Goal: Communication & Community: Answer question/provide support

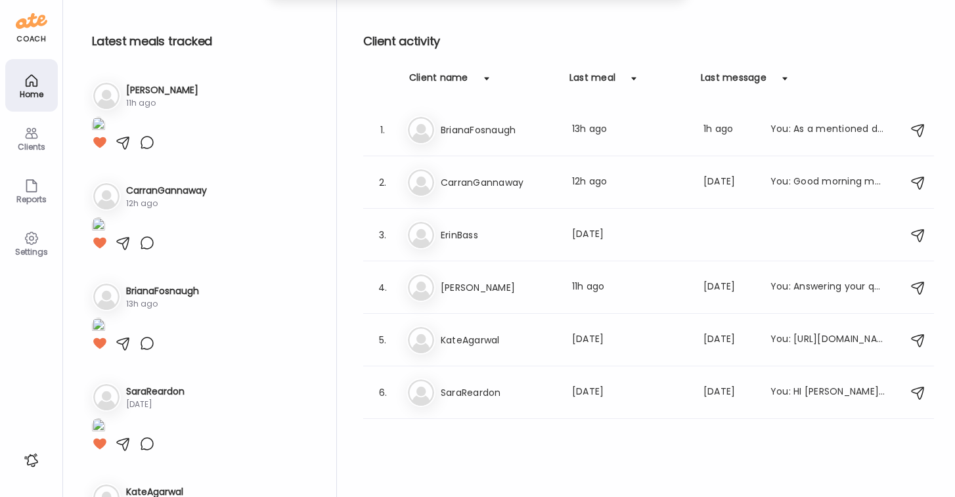
scroll to position [1212, 0]
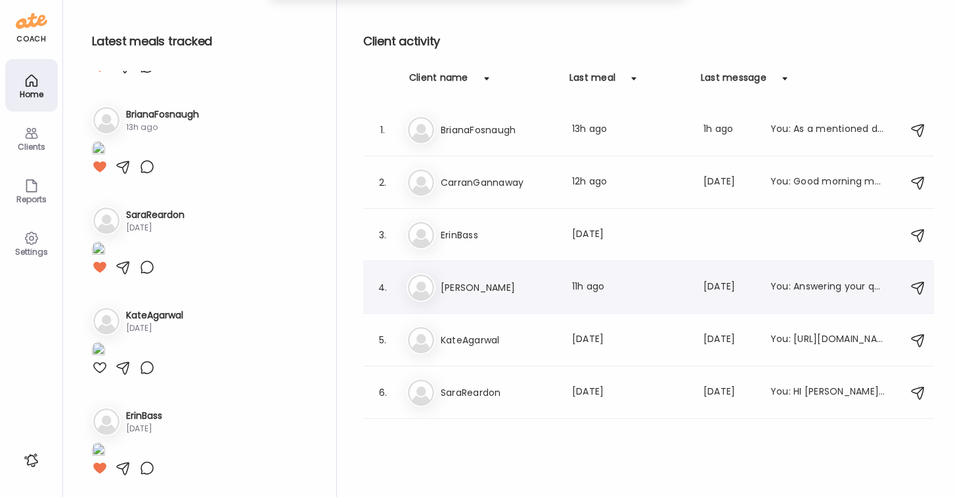
click at [456, 284] on h3 "[PERSON_NAME]" at bounding box center [499, 288] width 116 height 16
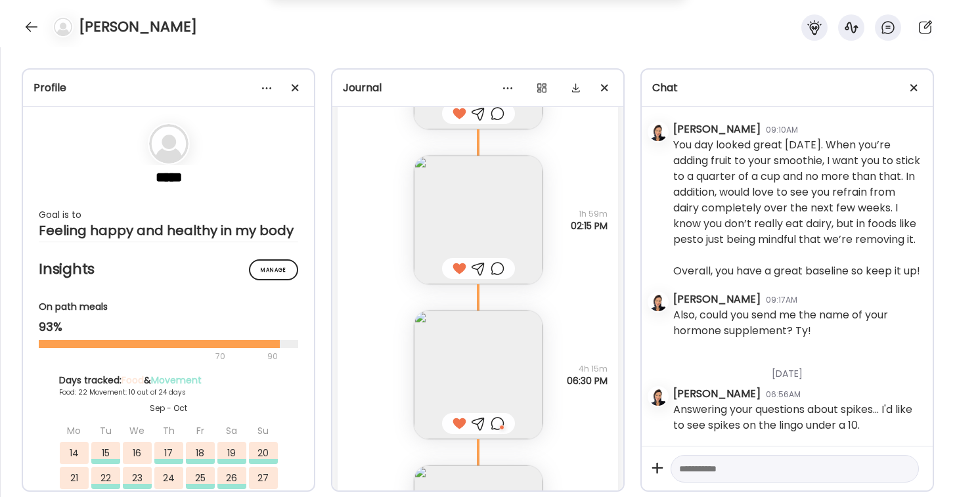
scroll to position [36836, 0]
click at [498, 227] on img at bounding box center [478, 222] width 129 height 129
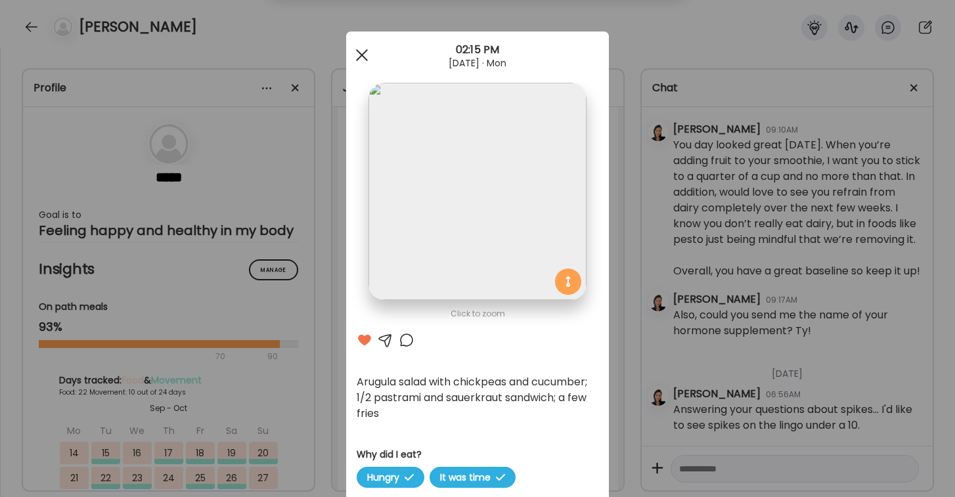
click at [355, 51] on div at bounding box center [362, 55] width 26 height 26
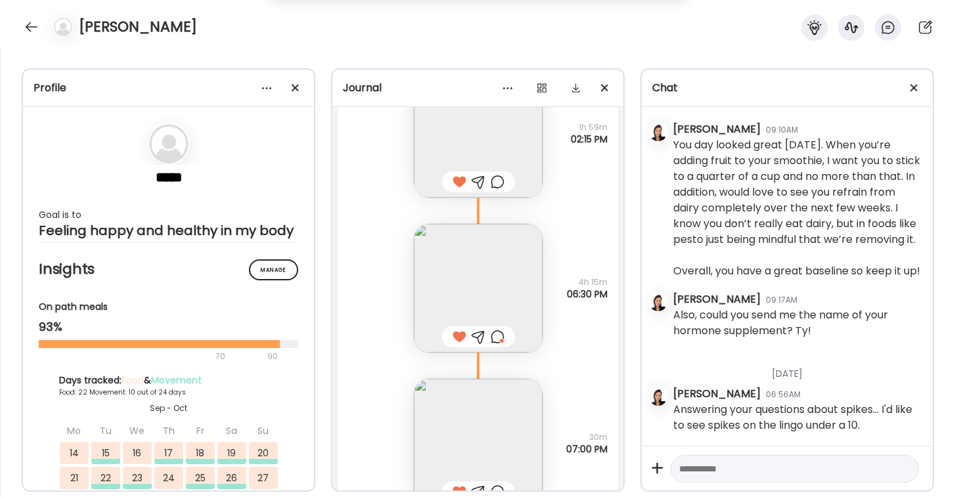
scroll to position [36811, 0]
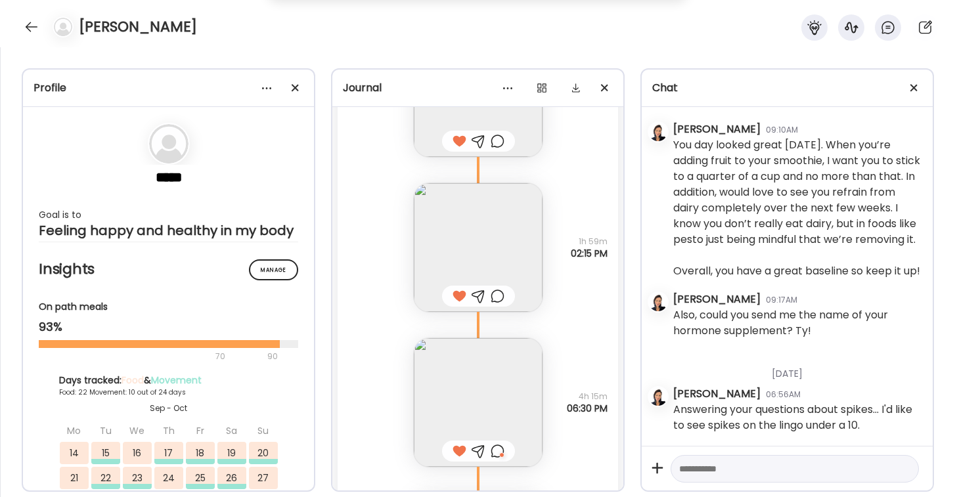
click at [483, 248] on img at bounding box center [478, 247] width 129 height 129
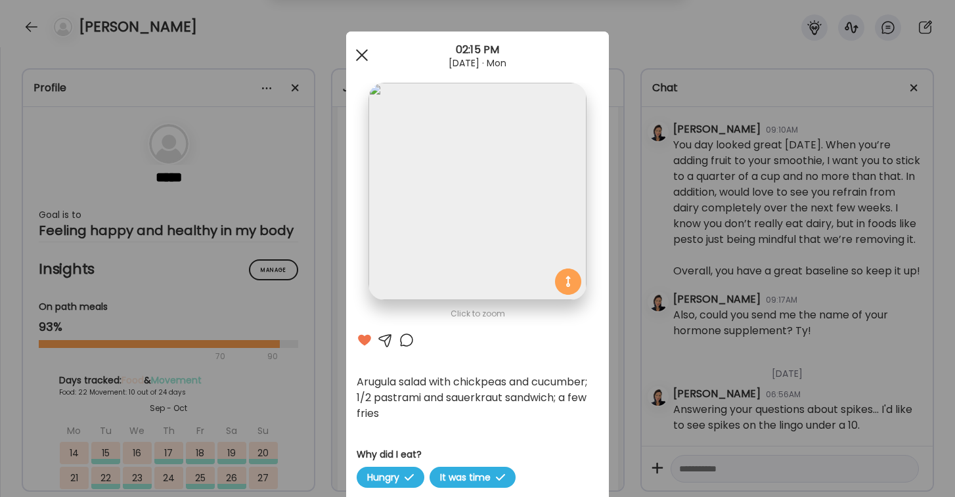
click at [359, 56] on div at bounding box center [362, 55] width 26 height 26
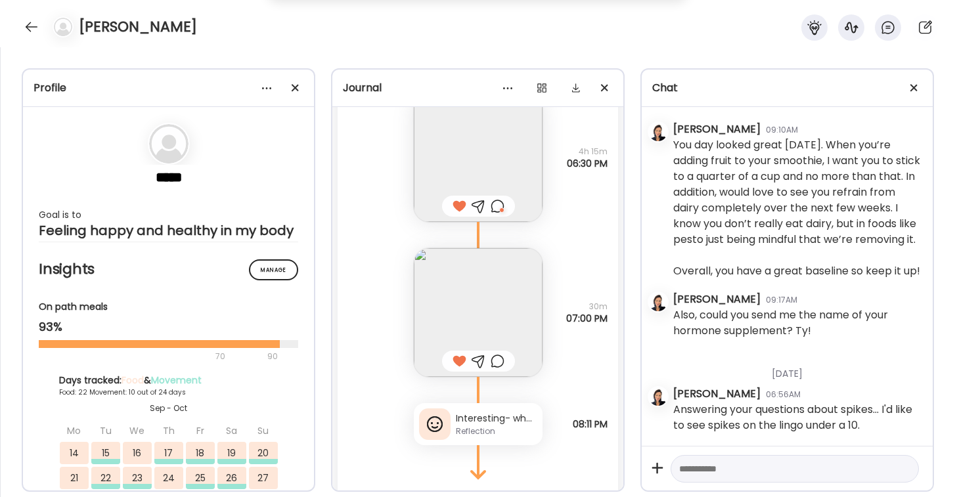
scroll to position [37050, 0]
click at [500, 420] on div "Interesting- when i had bread at late lunch on [GEOGRAPHIC_DATA] [DATE] very li…" at bounding box center [496, 424] width 81 height 14
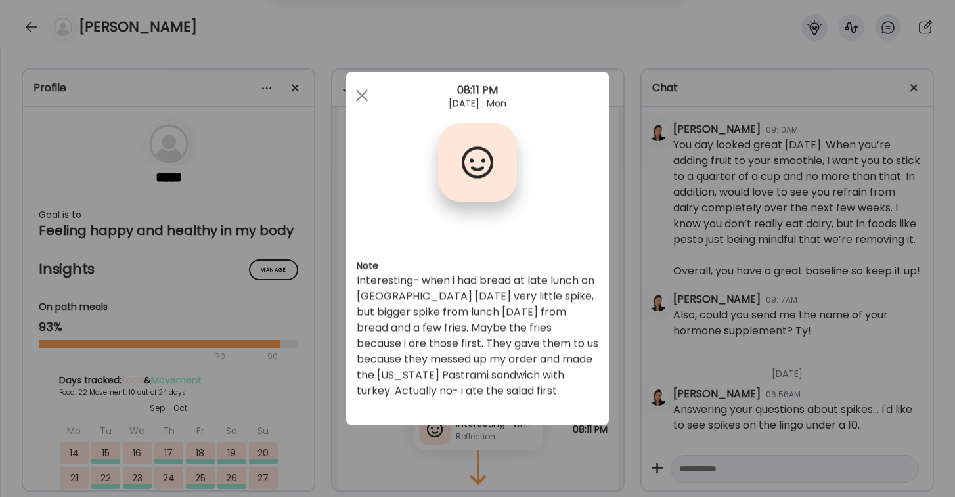
click at [690, 470] on div "Ate Coach Dashboard Wahoo! It’s official Take a moment to set up your Coach Pro…" at bounding box center [477, 248] width 955 height 497
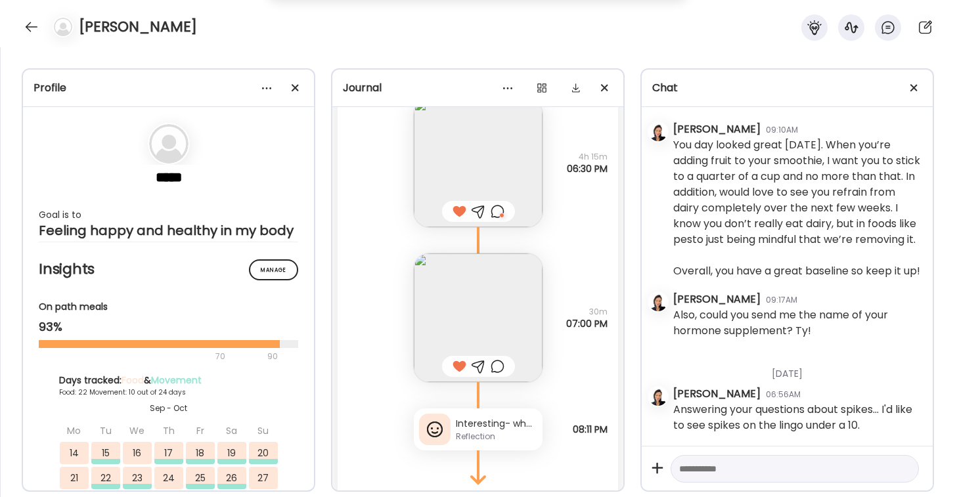
click at [702, 467] on textarea at bounding box center [783, 469] width 208 height 16
click at [758, 467] on textarea "**********" at bounding box center [783, 483] width 208 height 47
type textarea "**********"
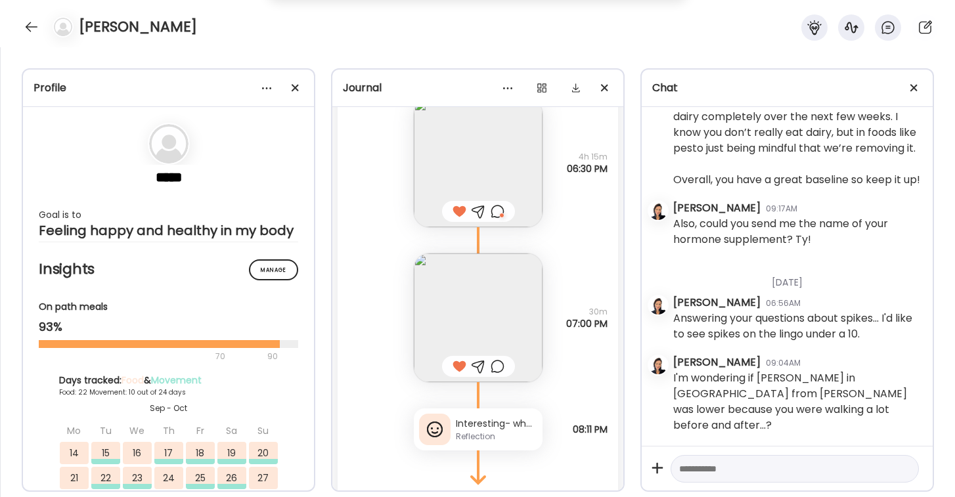
scroll to position [1157, 0]
click at [743, 470] on textarea at bounding box center [783, 469] width 208 height 16
type textarea "******"
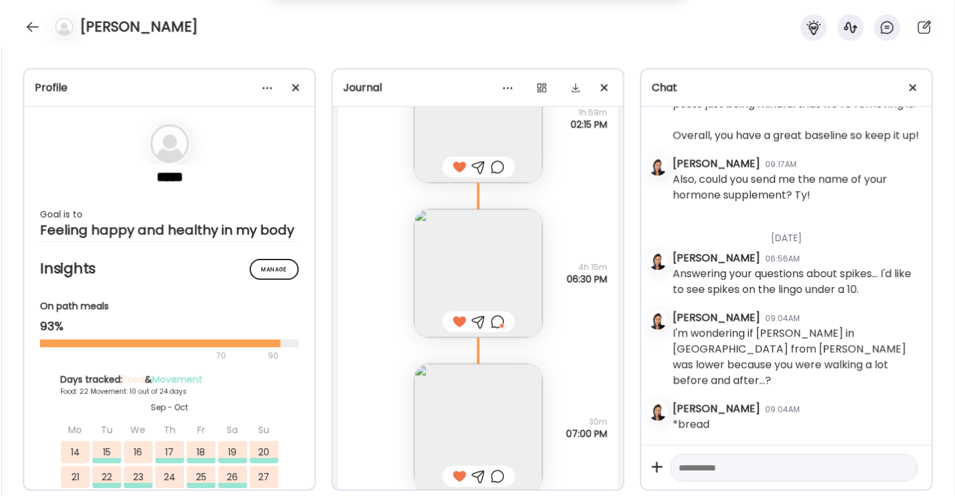
scroll to position [36886, 0]
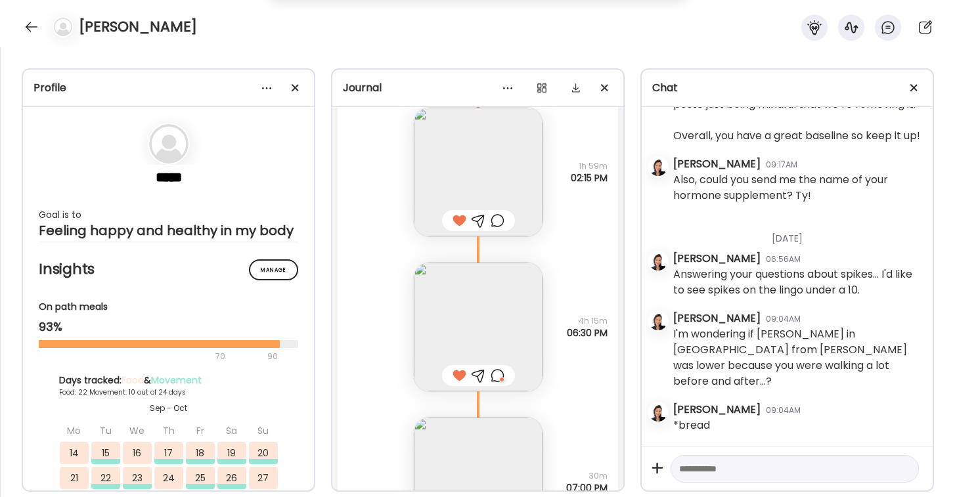
click at [490, 342] on img at bounding box center [478, 327] width 129 height 129
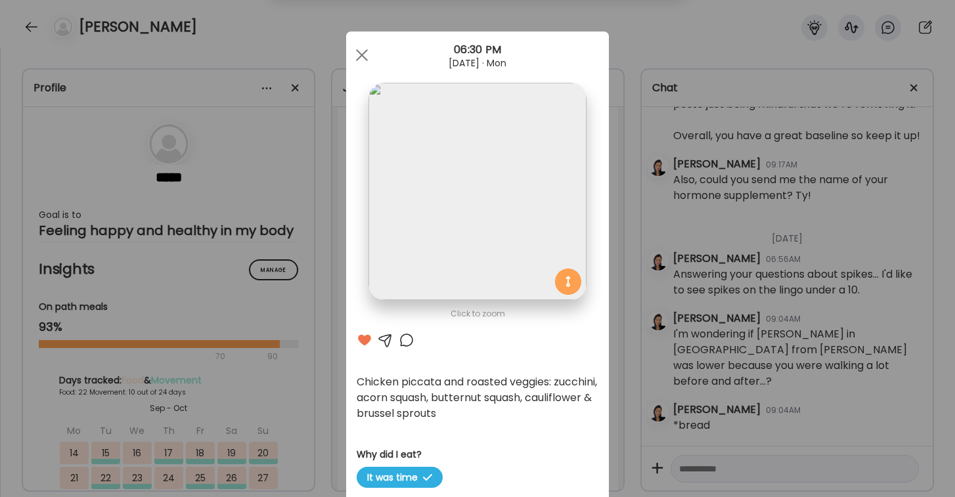
scroll to position [1209, 0]
